Goal: Information Seeking & Learning: Learn about a topic

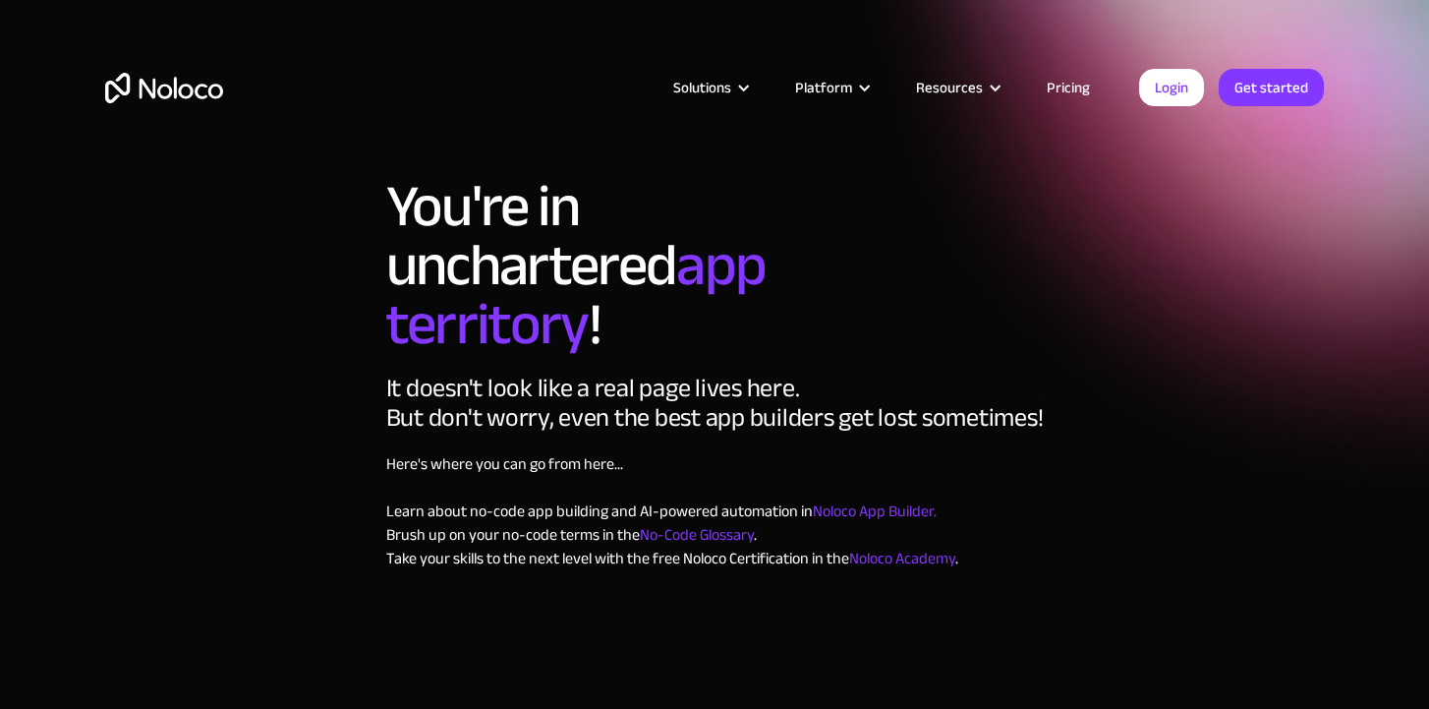
click at [176, 87] on img "home" at bounding box center [164, 88] width 118 height 30
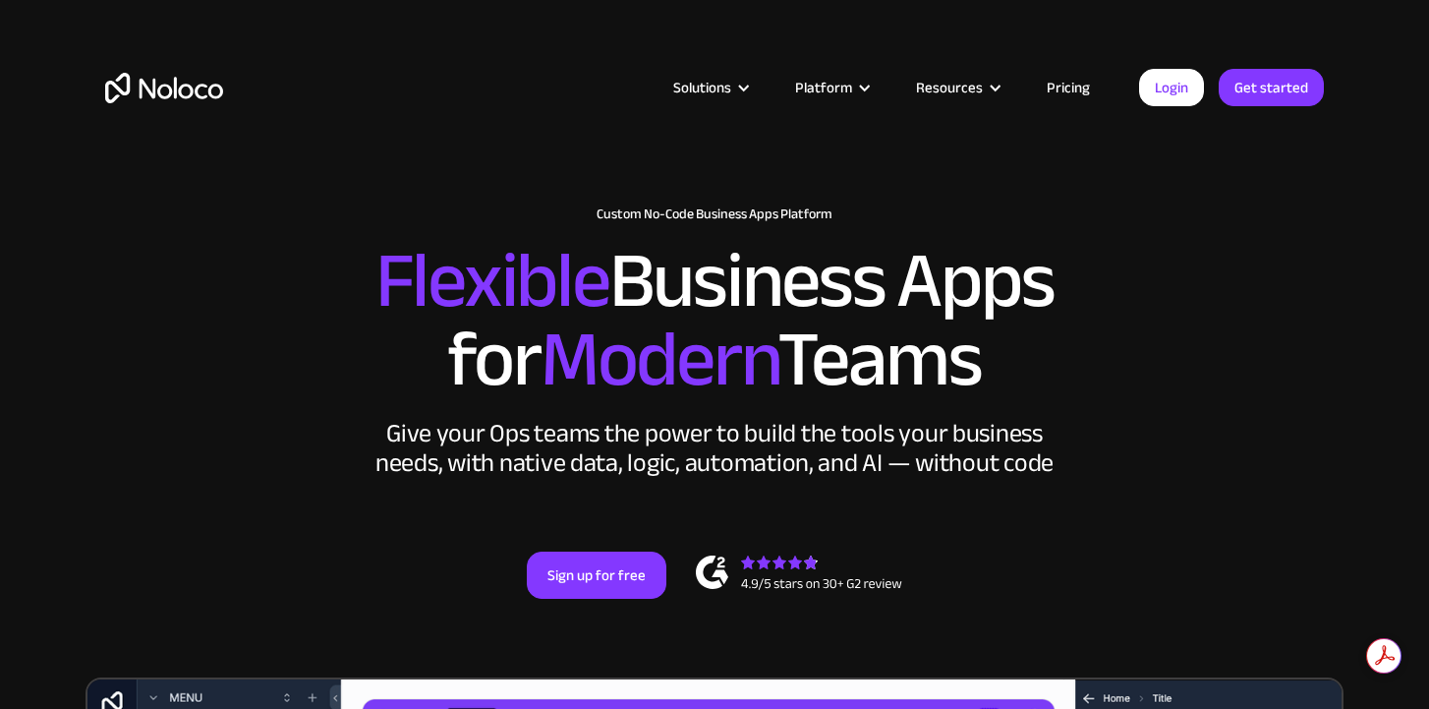
click at [1064, 90] on link "Pricing" at bounding box center [1068, 88] width 92 height 26
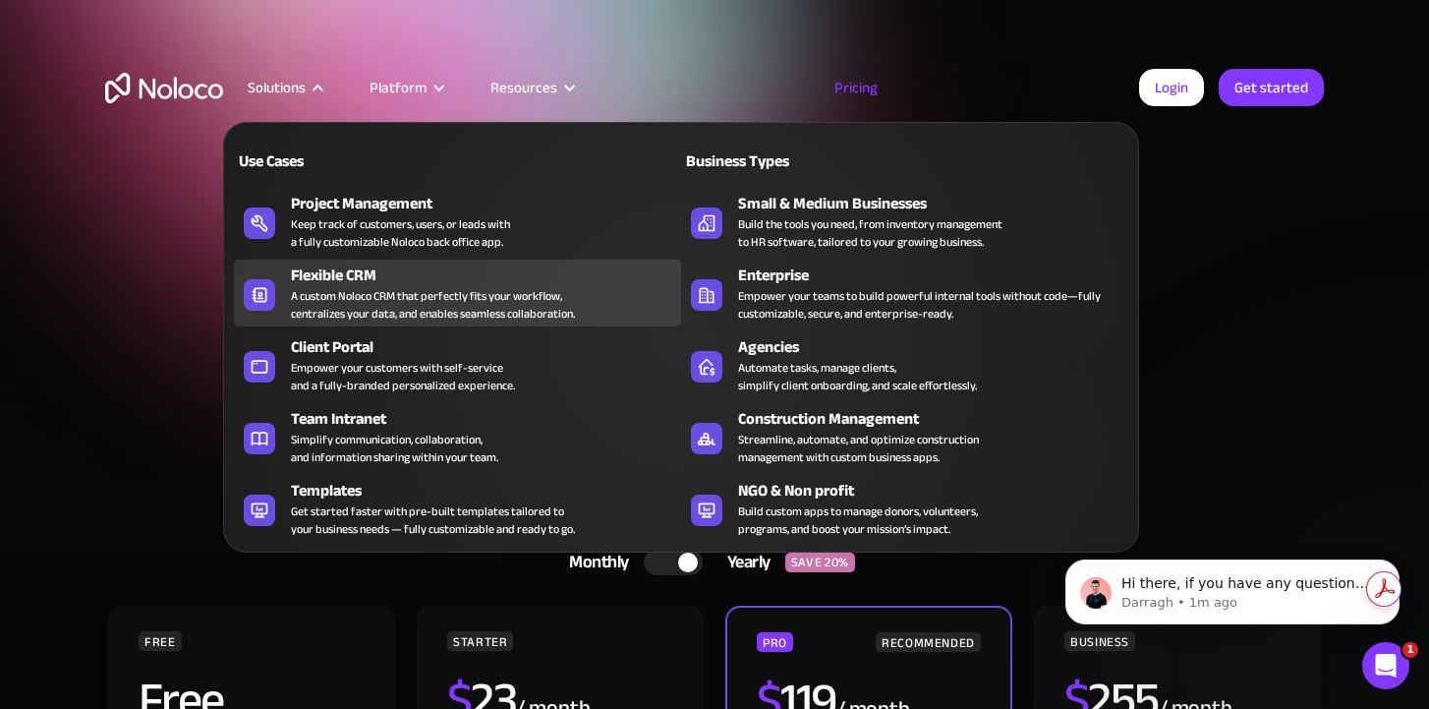
click at [355, 279] on div "Flexible CRM" at bounding box center [490, 275] width 399 height 24
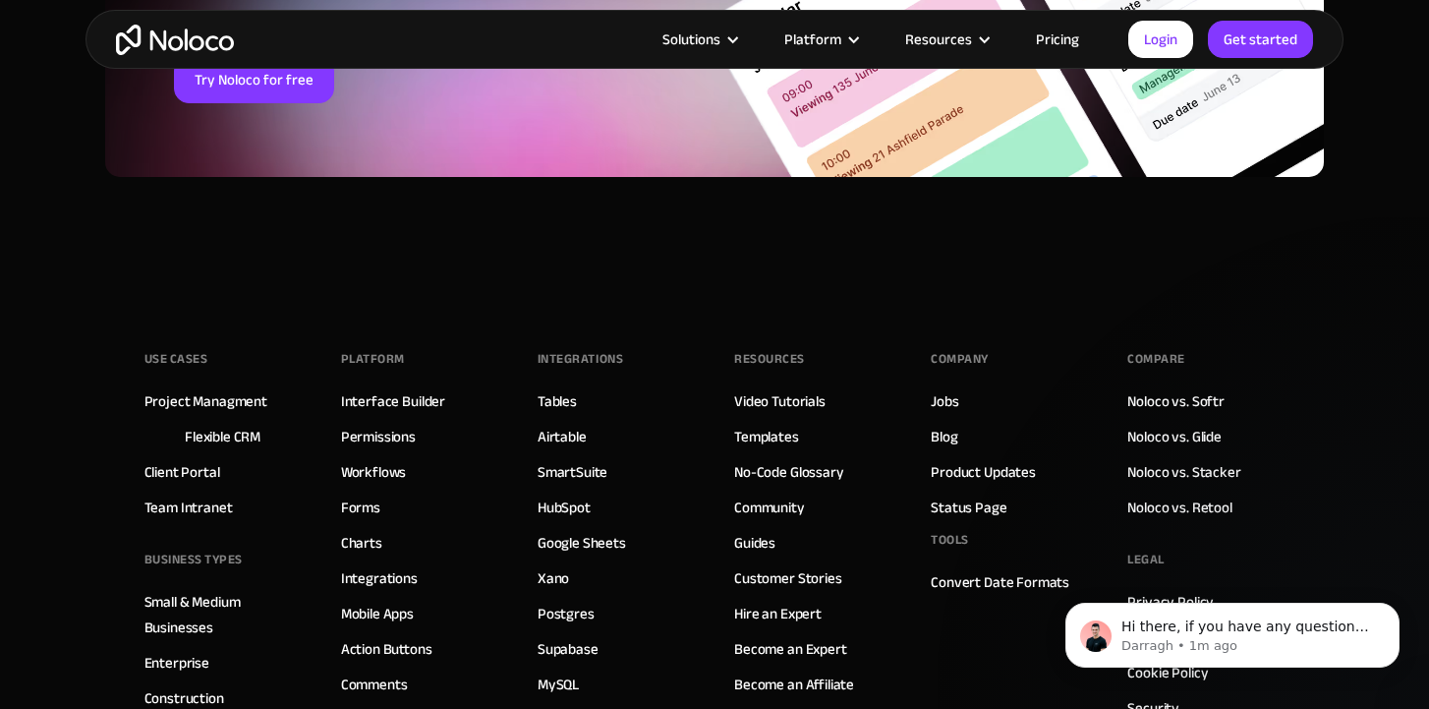
scroll to position [8358, 0]
